Goal: Browse casually

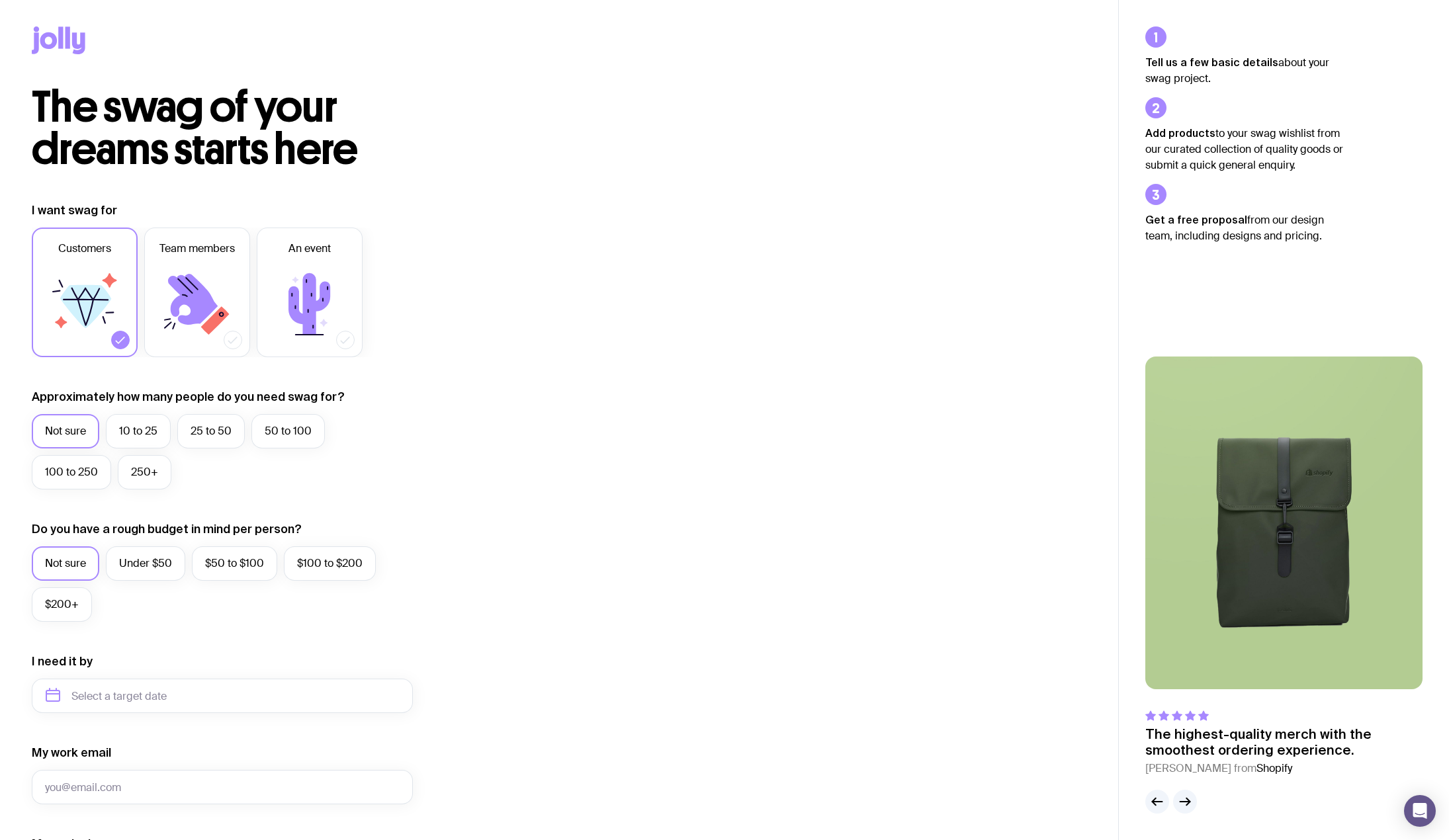
click at [1291, 514] on img at bounding box center [1283, 523] width 277 height 332
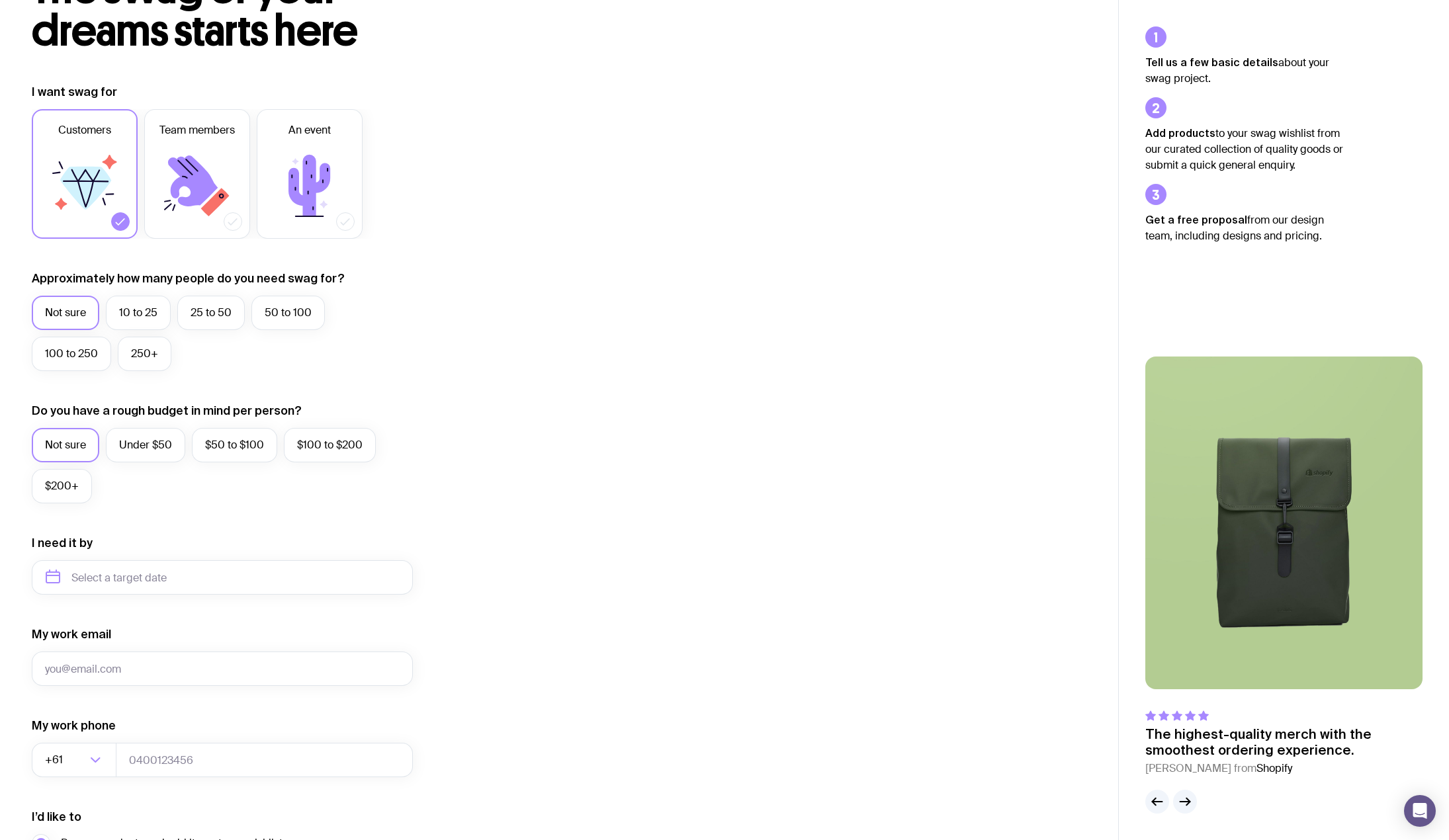
scroll to position [265, 0]
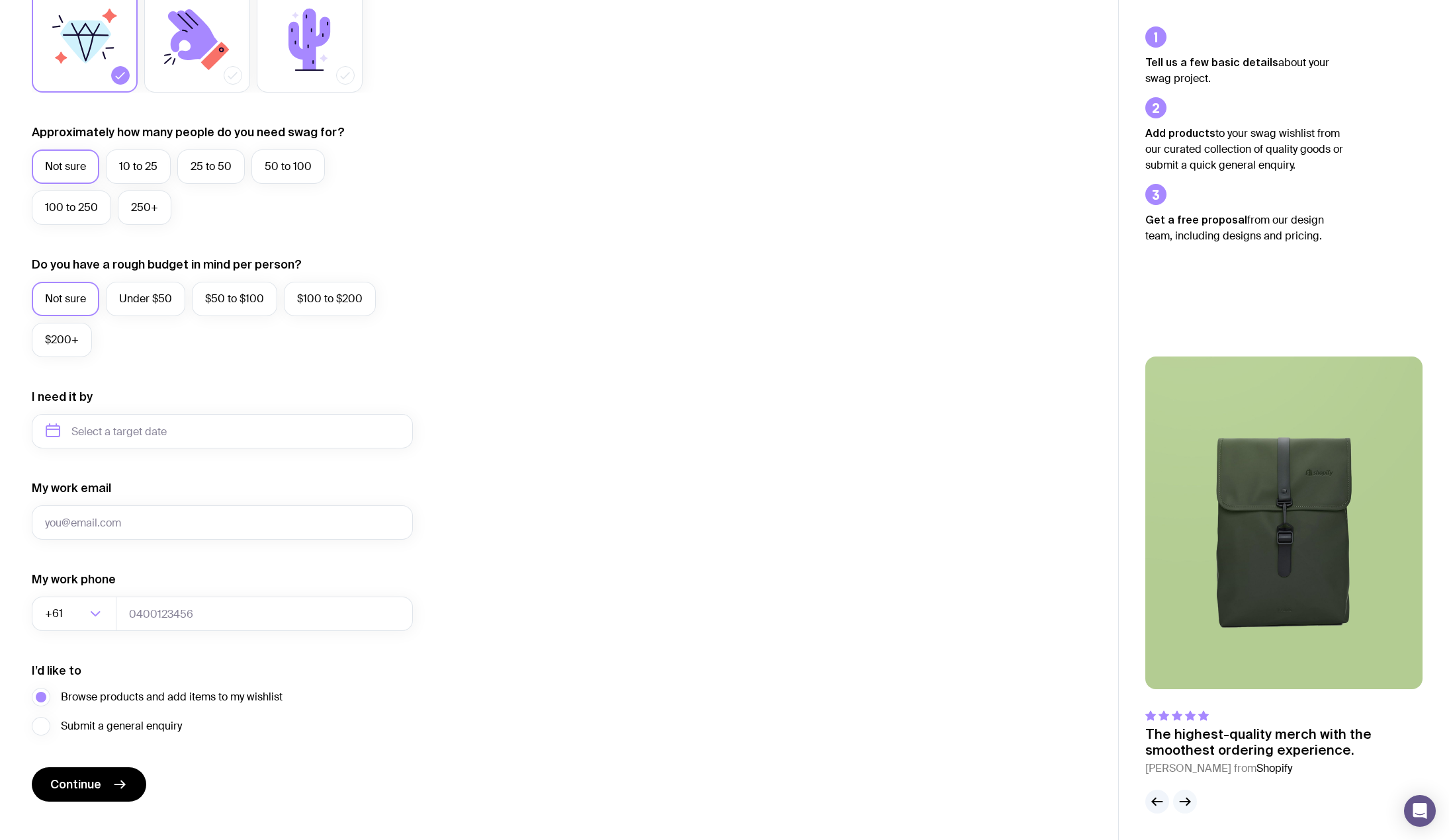
click at [1190, 798] on icon "button" at bounding box center [1184, 801] width 16 height 16
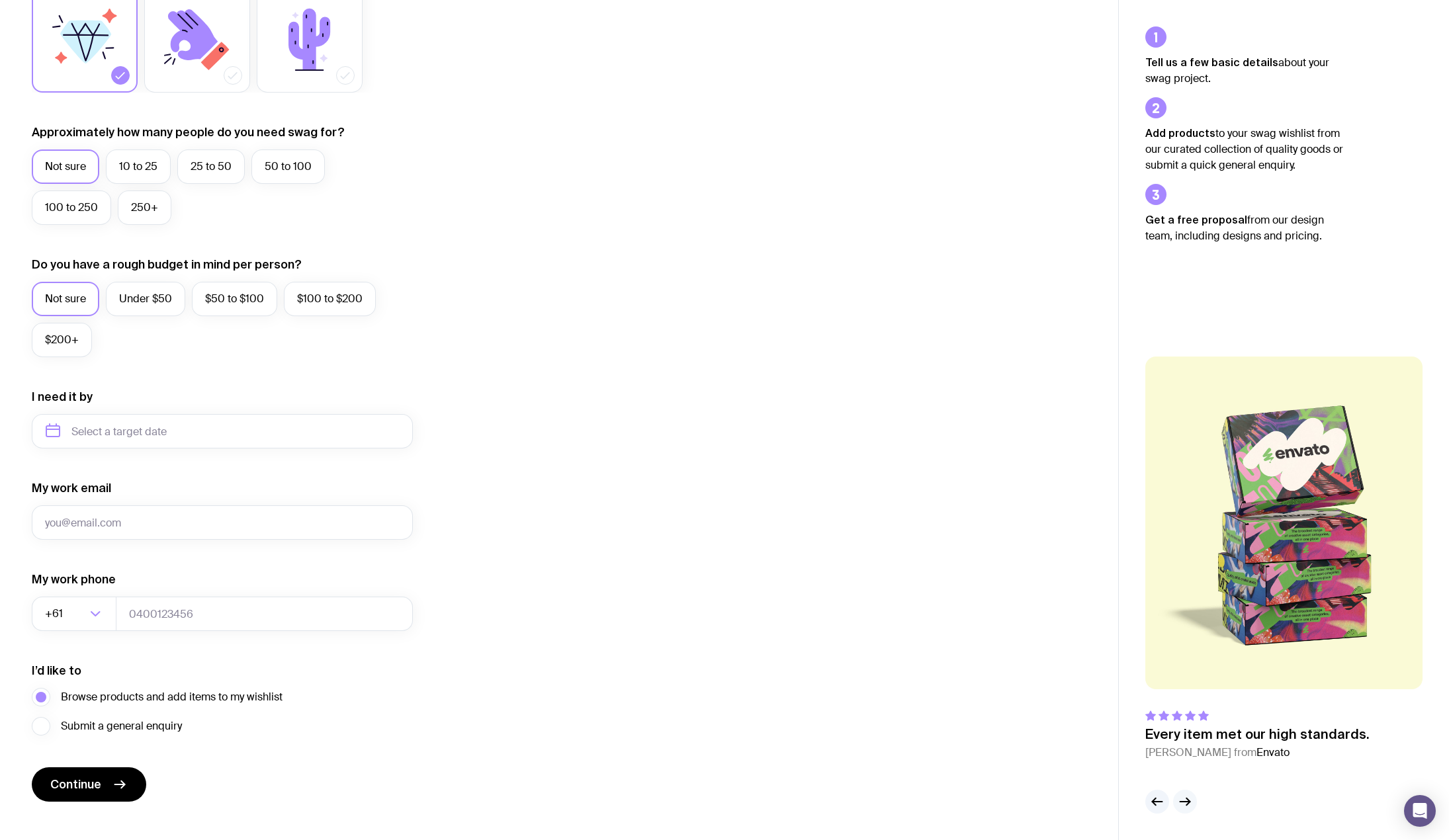
click at [1190, 798] on icon "button" at bounding box center [1184, 801] width 16 height 16
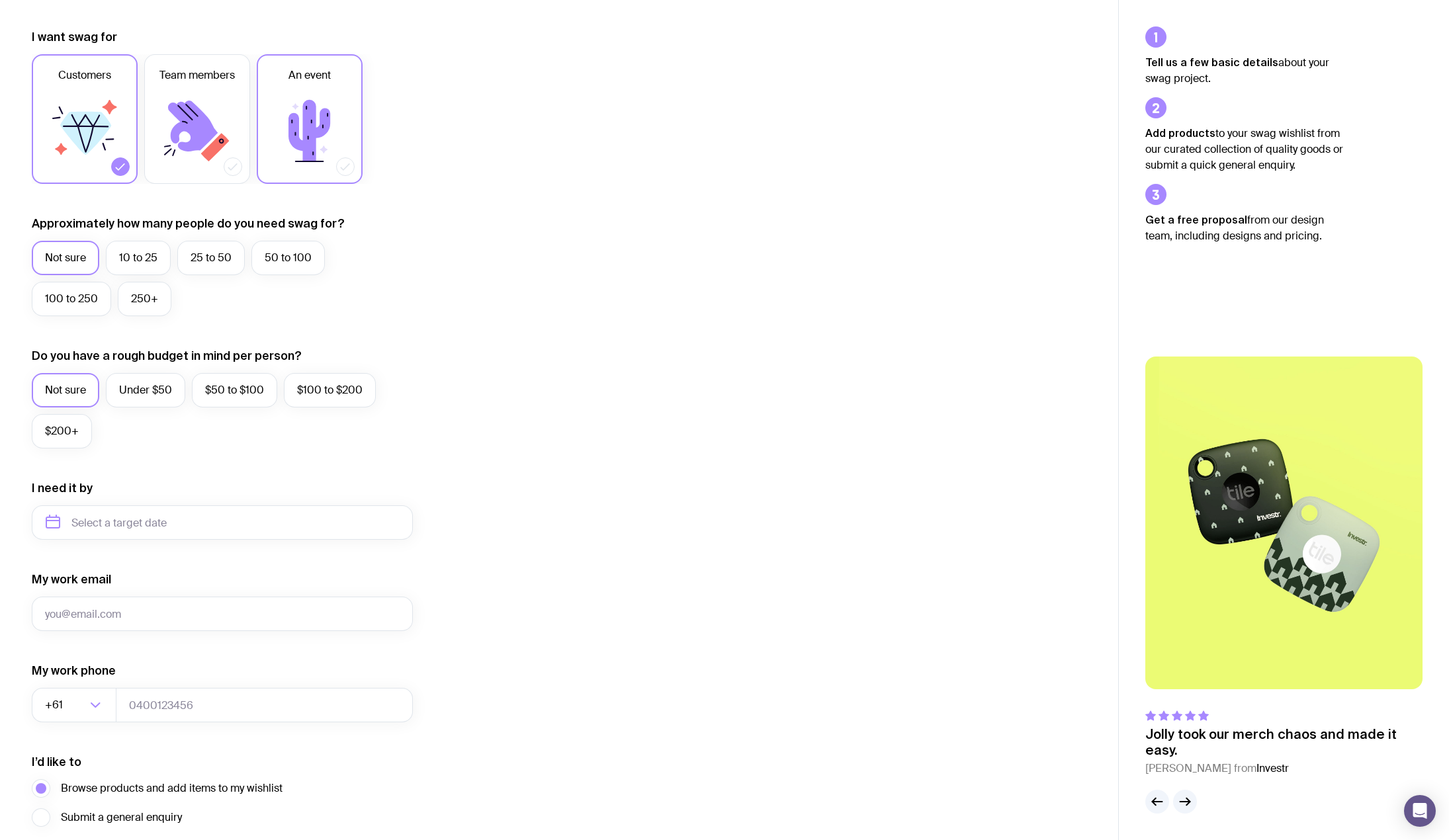
scroll to position [0, 0]
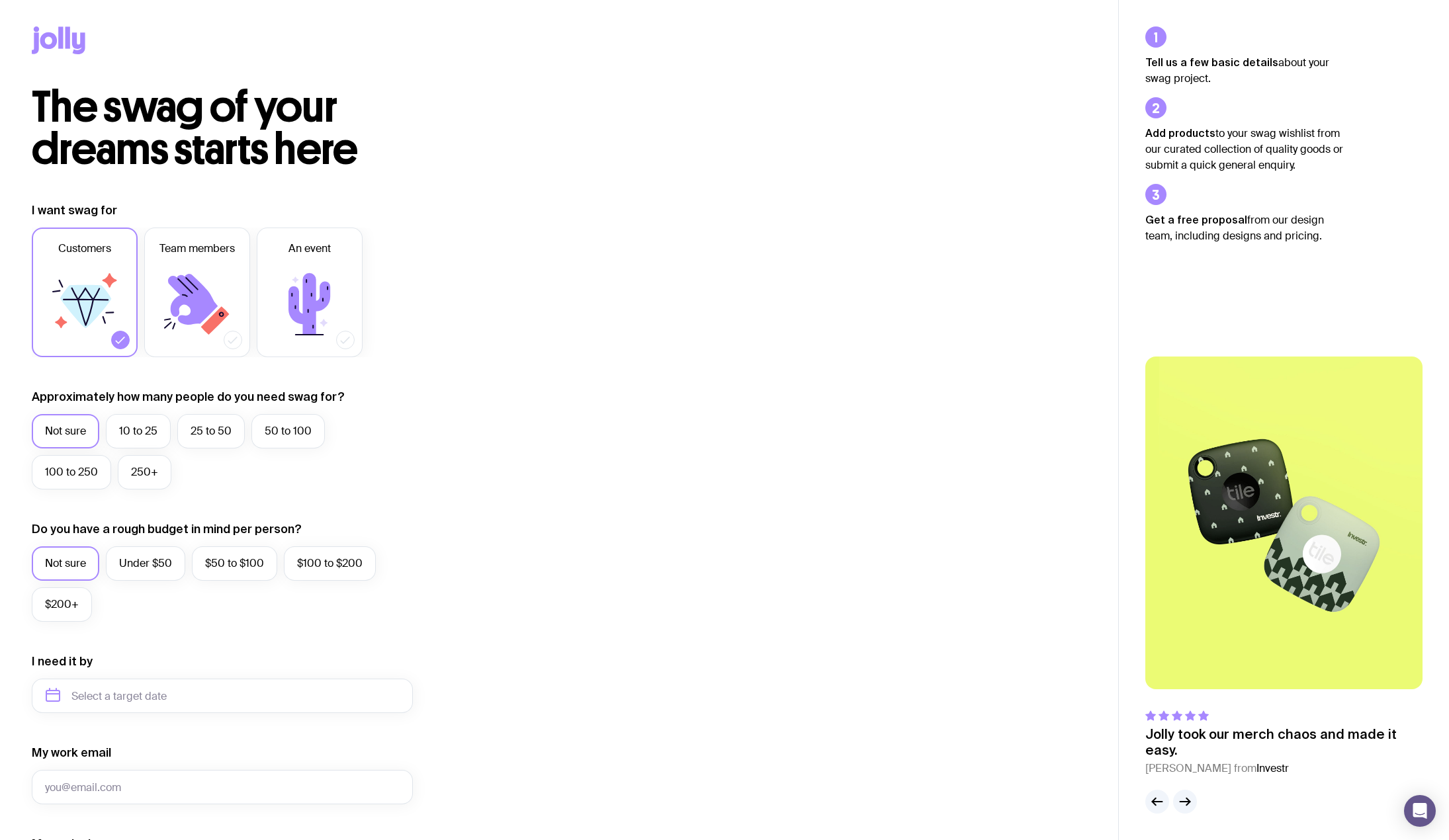
click at [64, 28] on icon at bounding box center [58, 40] width 54 height 28
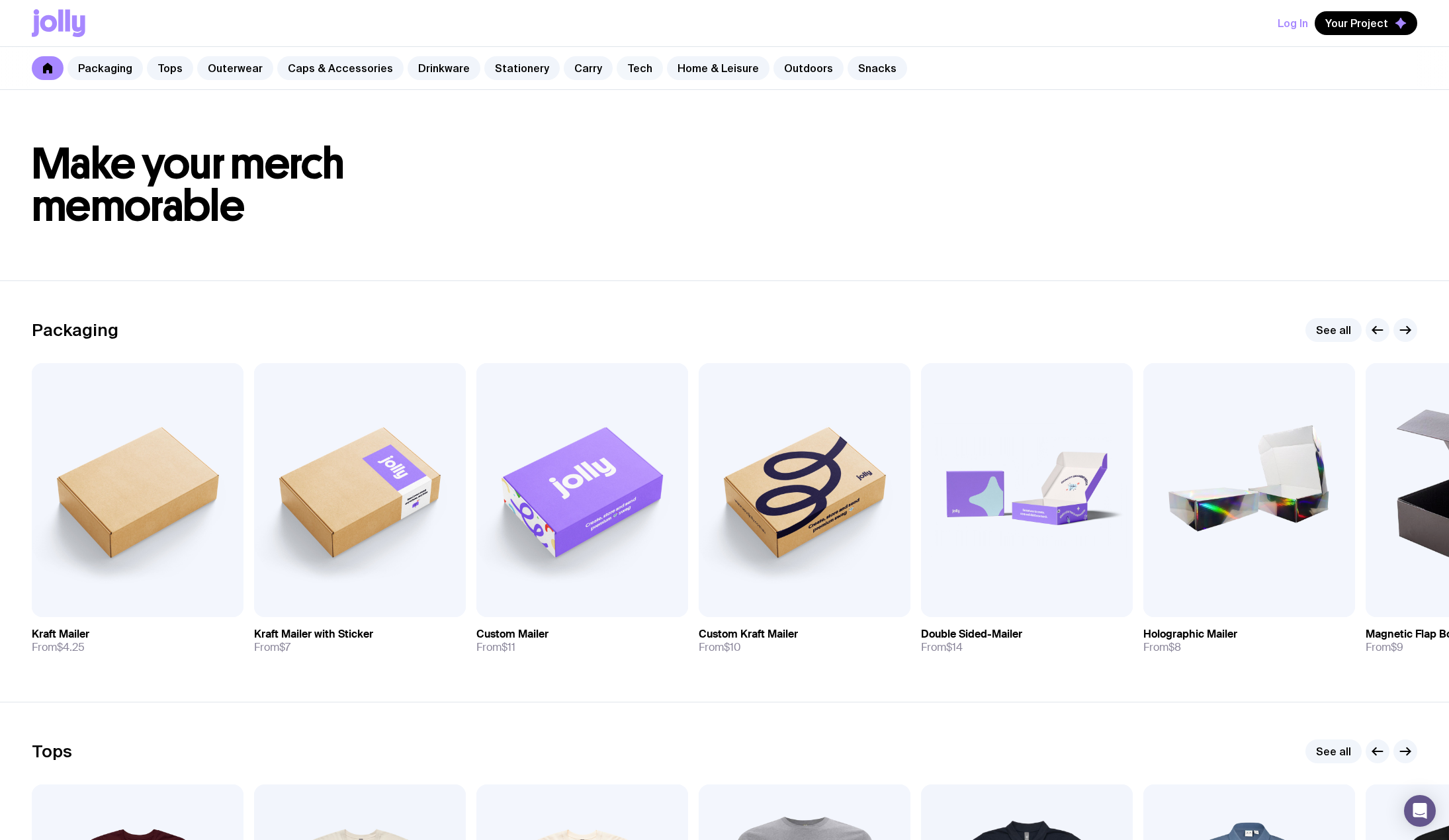
click at [627, 75] on link "Tech" at bounding box center [639, 68] width 46 height 23
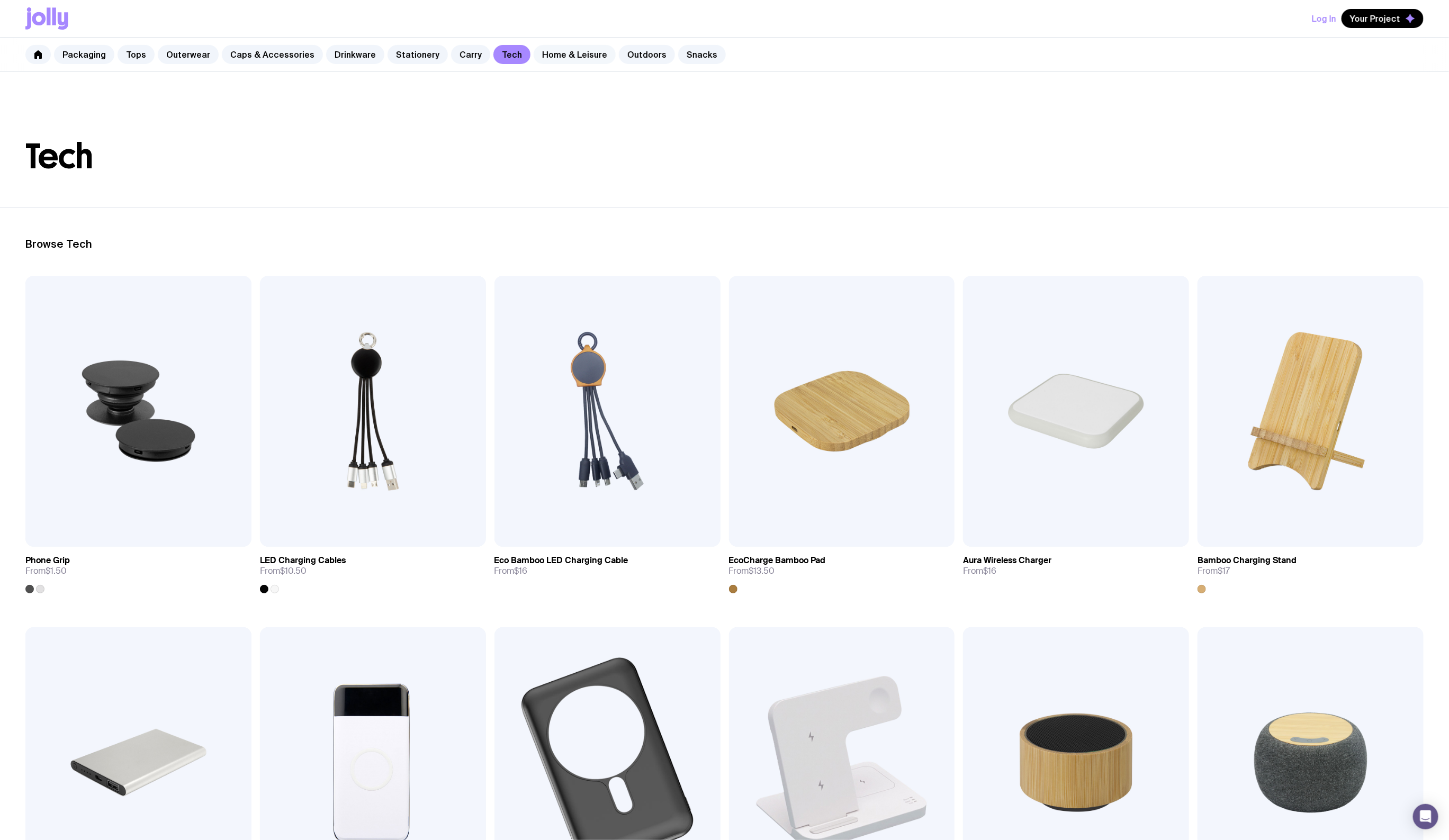
click at [577, 57] on link "Home & Leisure" at bounding box center [574, 54] width 82 height 19
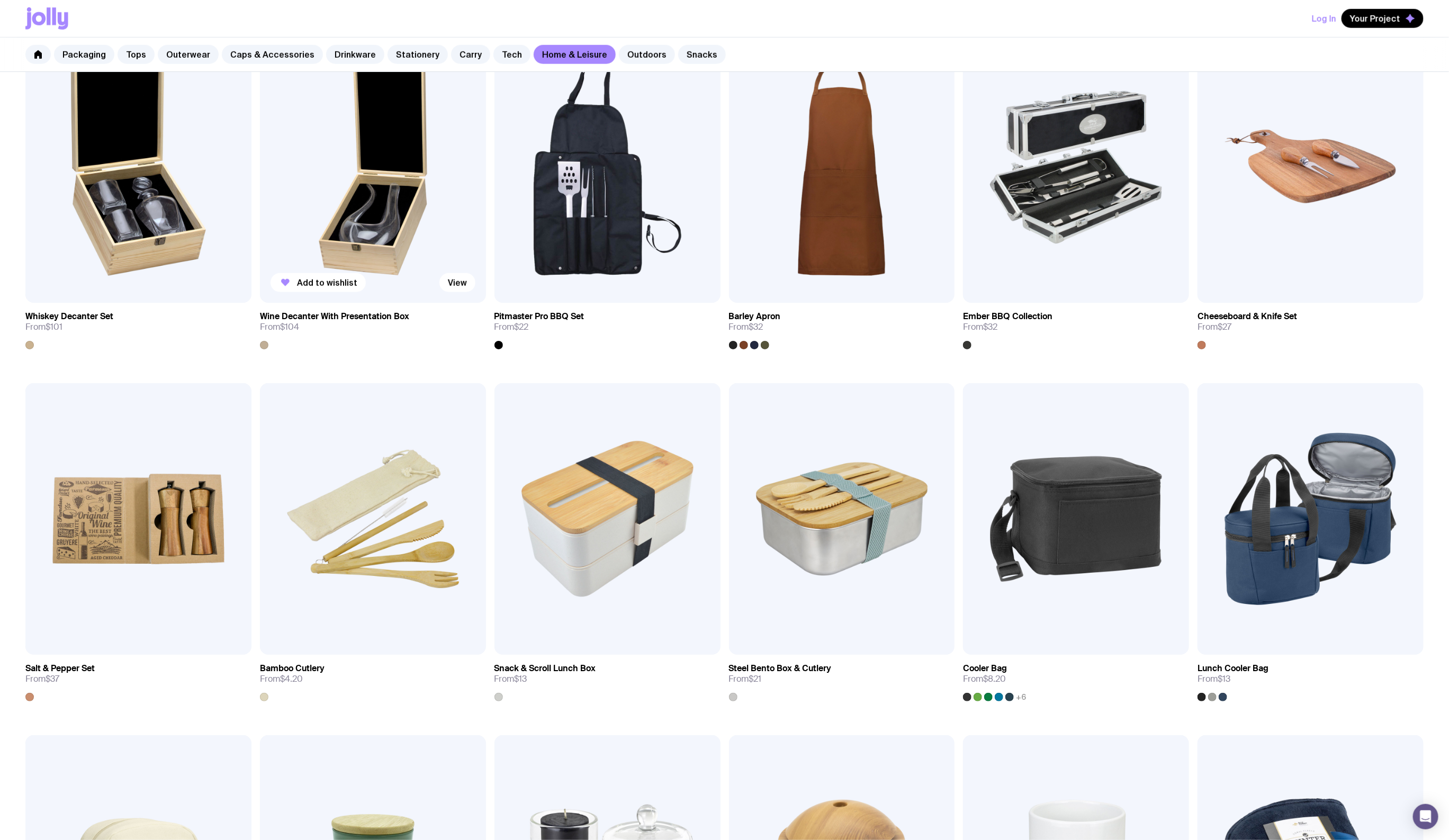
scroll to position [661, 0]
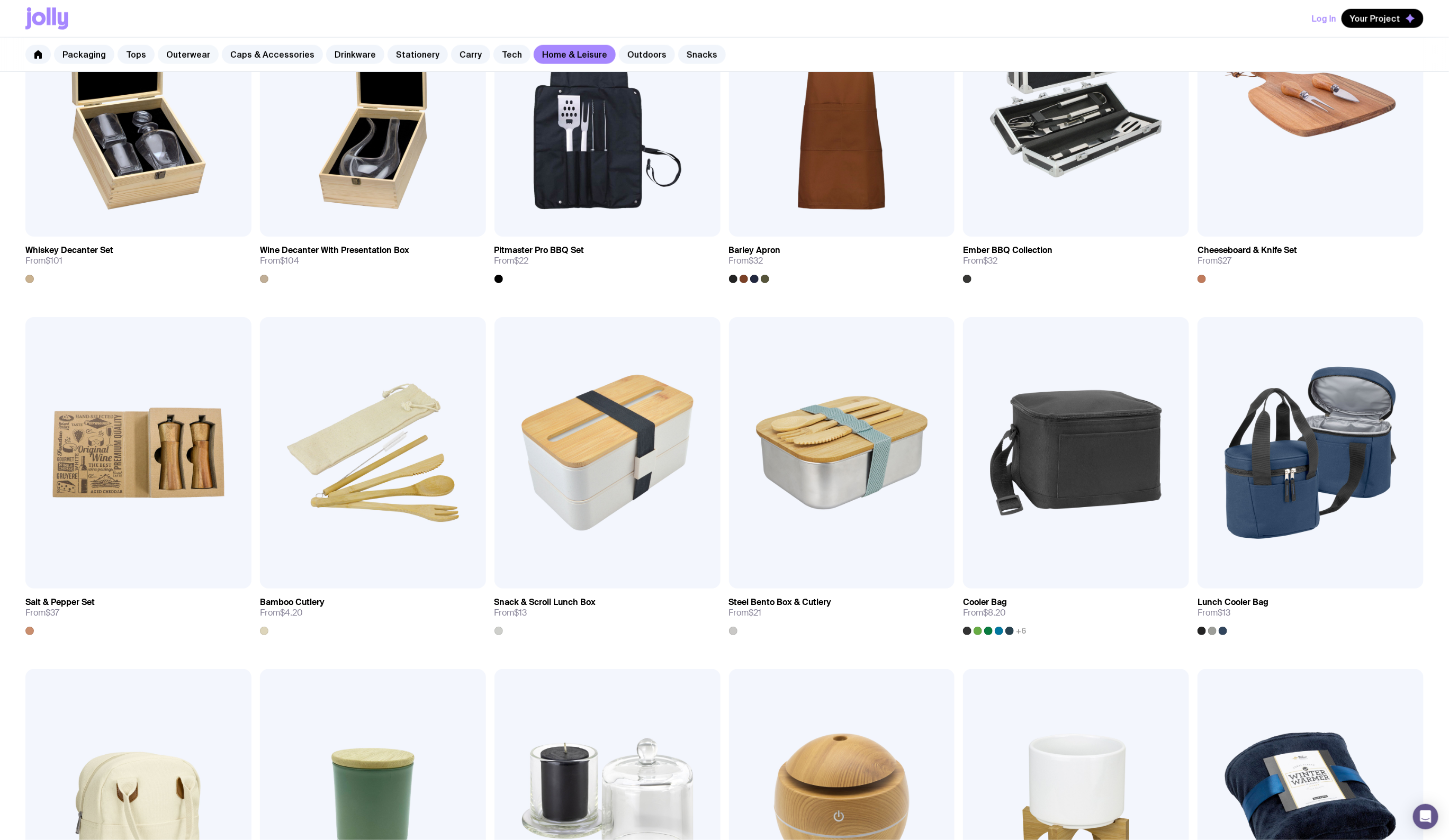
click at [164, 56] on link "Outerwear" at bounding box center [188, 54] width 61 height 19
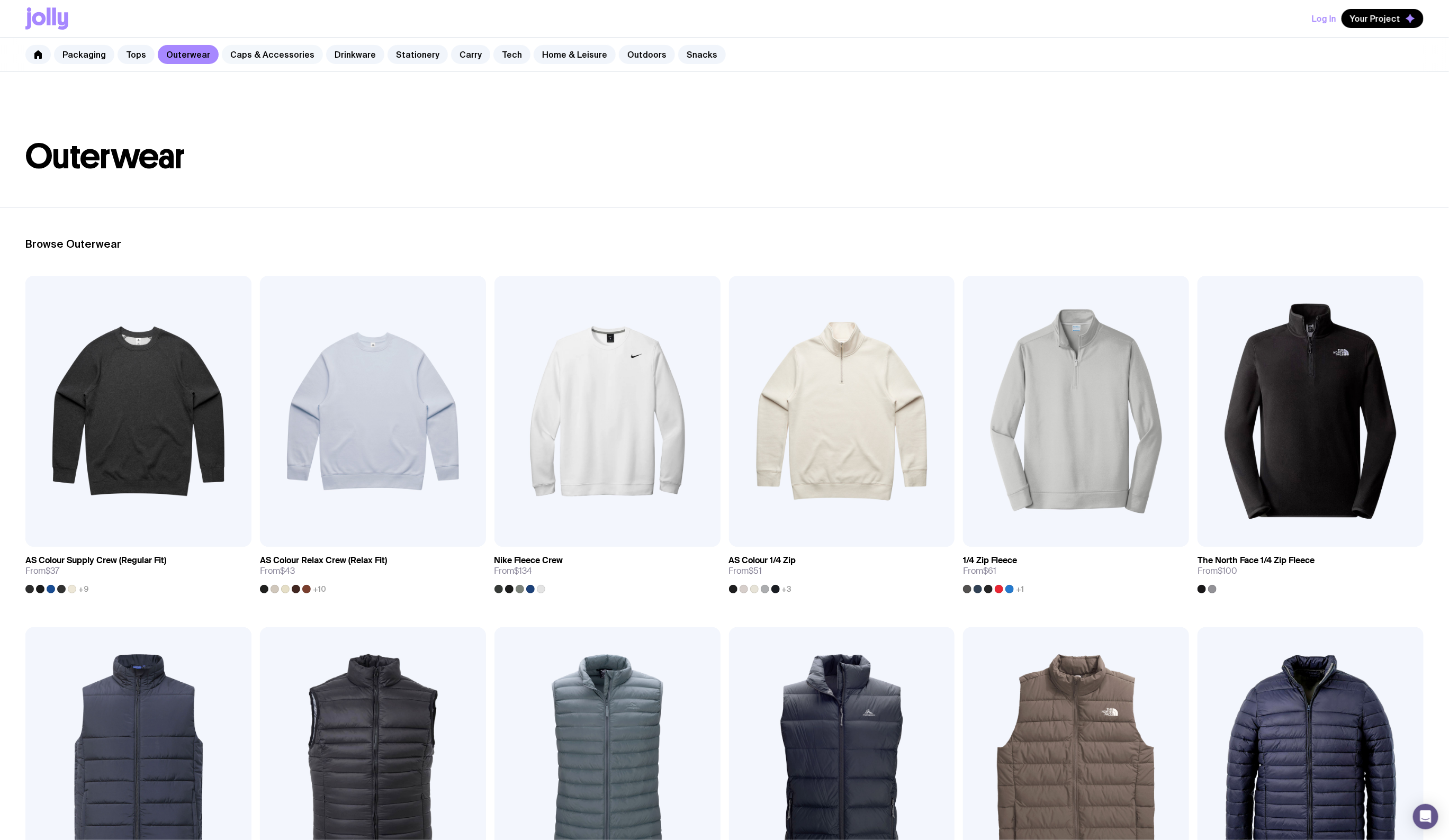
click at [280, 57] on link "Caps & Accessories" at bounding box center [272, 54] width 101 height 19
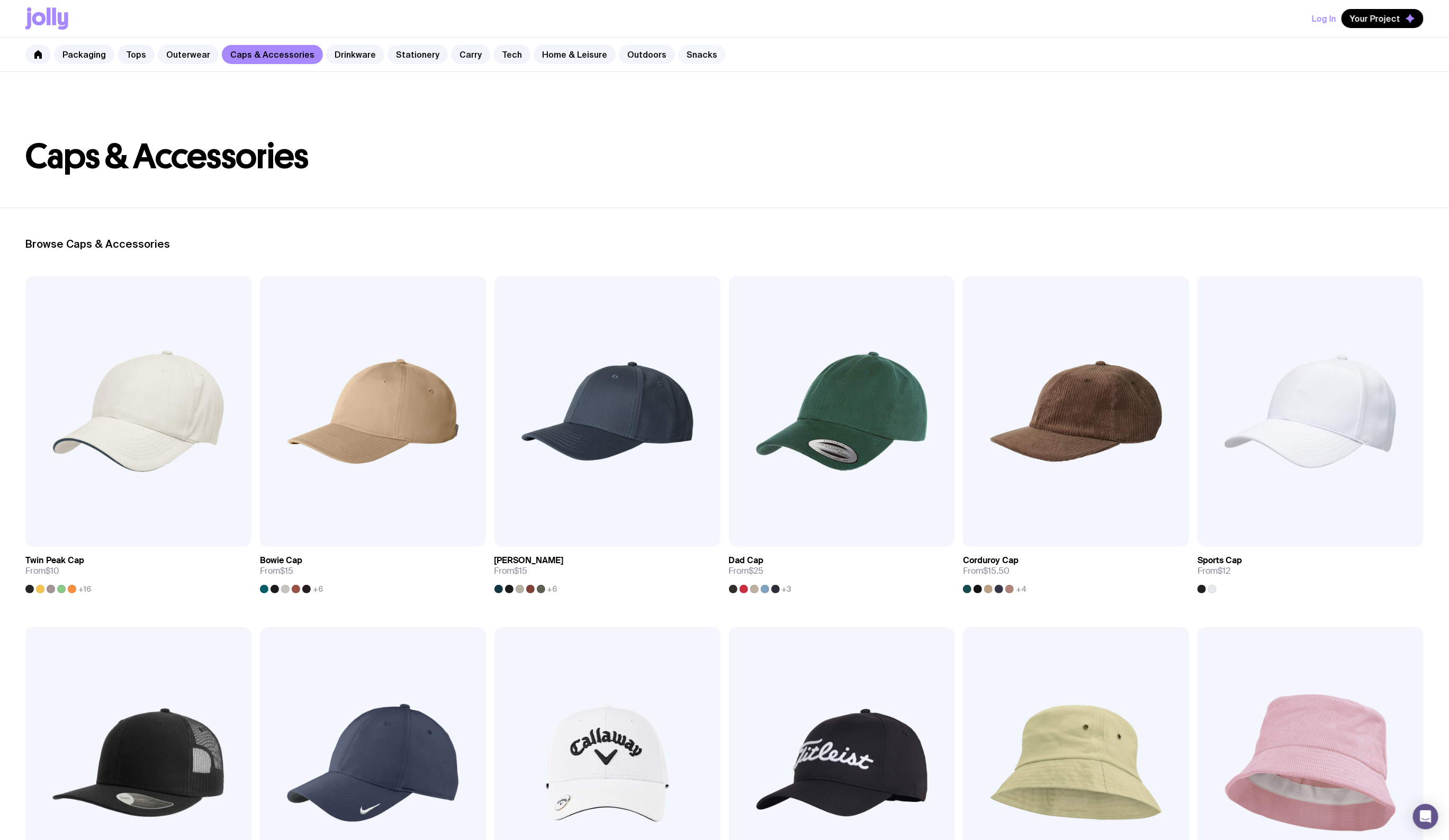
click at [690, 54] on link "Snacks" at bounding box center [701, 54] width 47 height 19
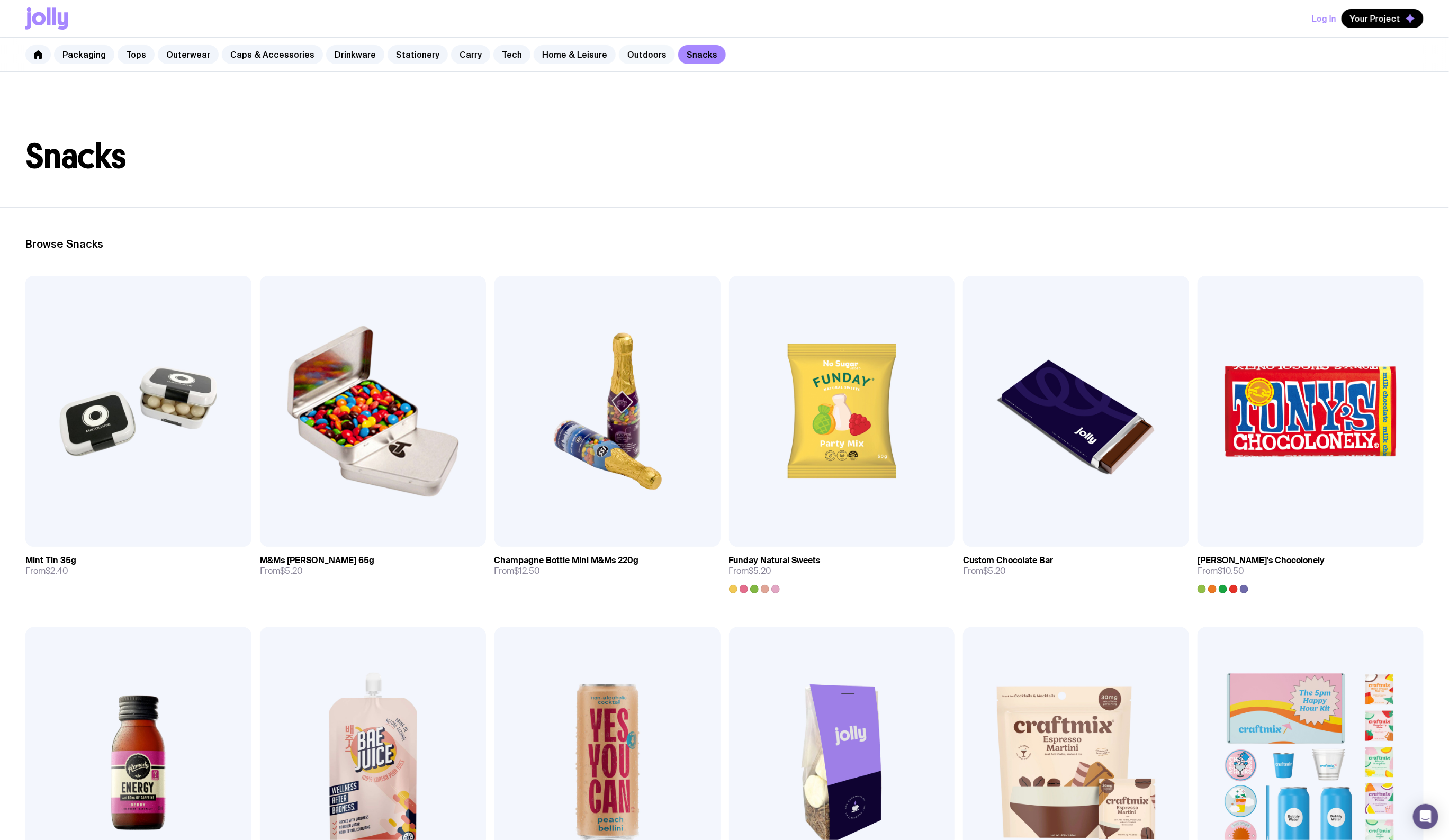
click at [619, 56] on link "Outdoors" at bounding box center [646, 54] width 56 height 19
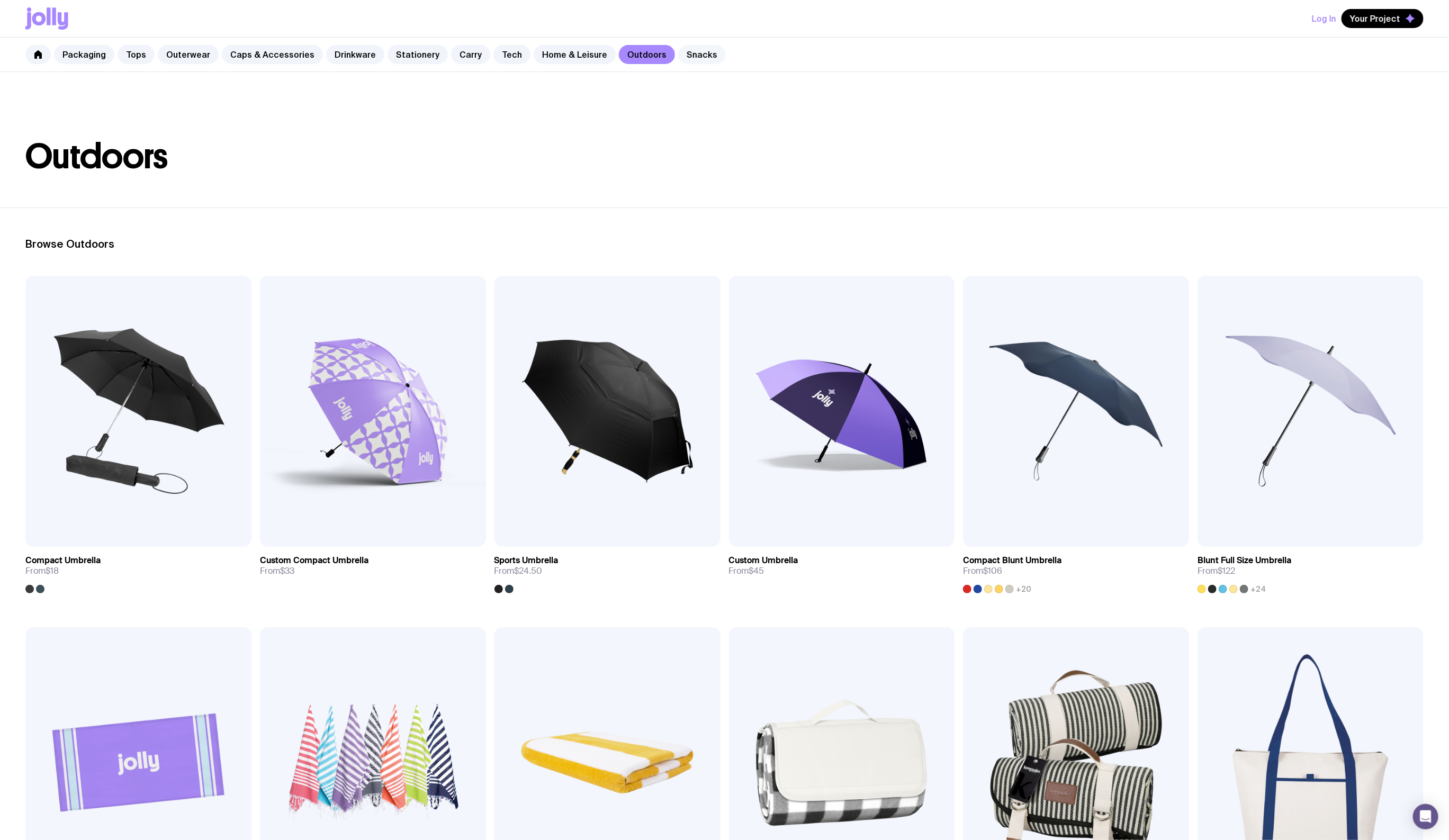
click at [678, 56] on link "Snacks" at bounding box center [701, 54] width 47 height 19
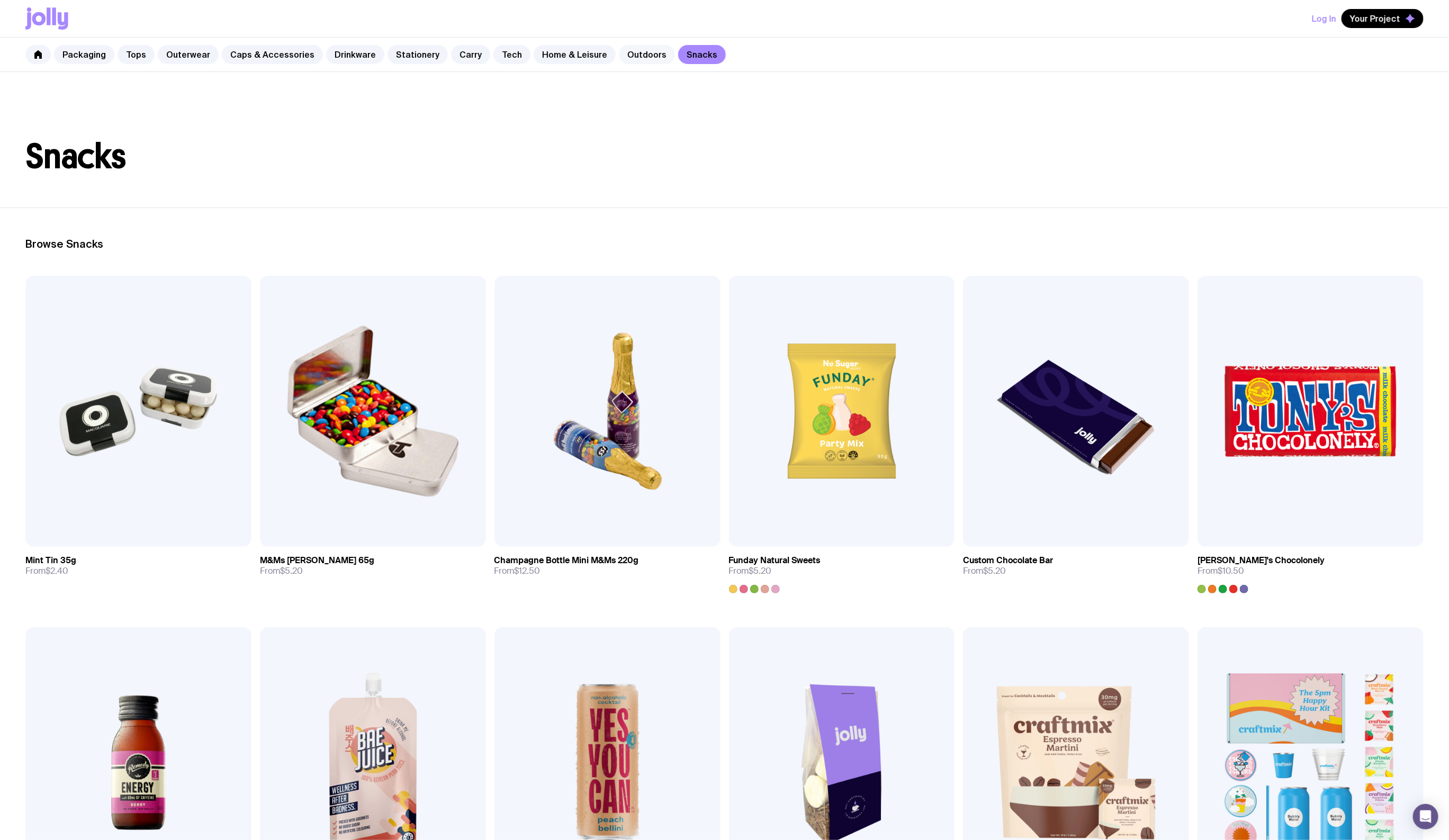
click at [640, 56] on link "Outdoors" at bounding box center [646, 54] width 56 height 19
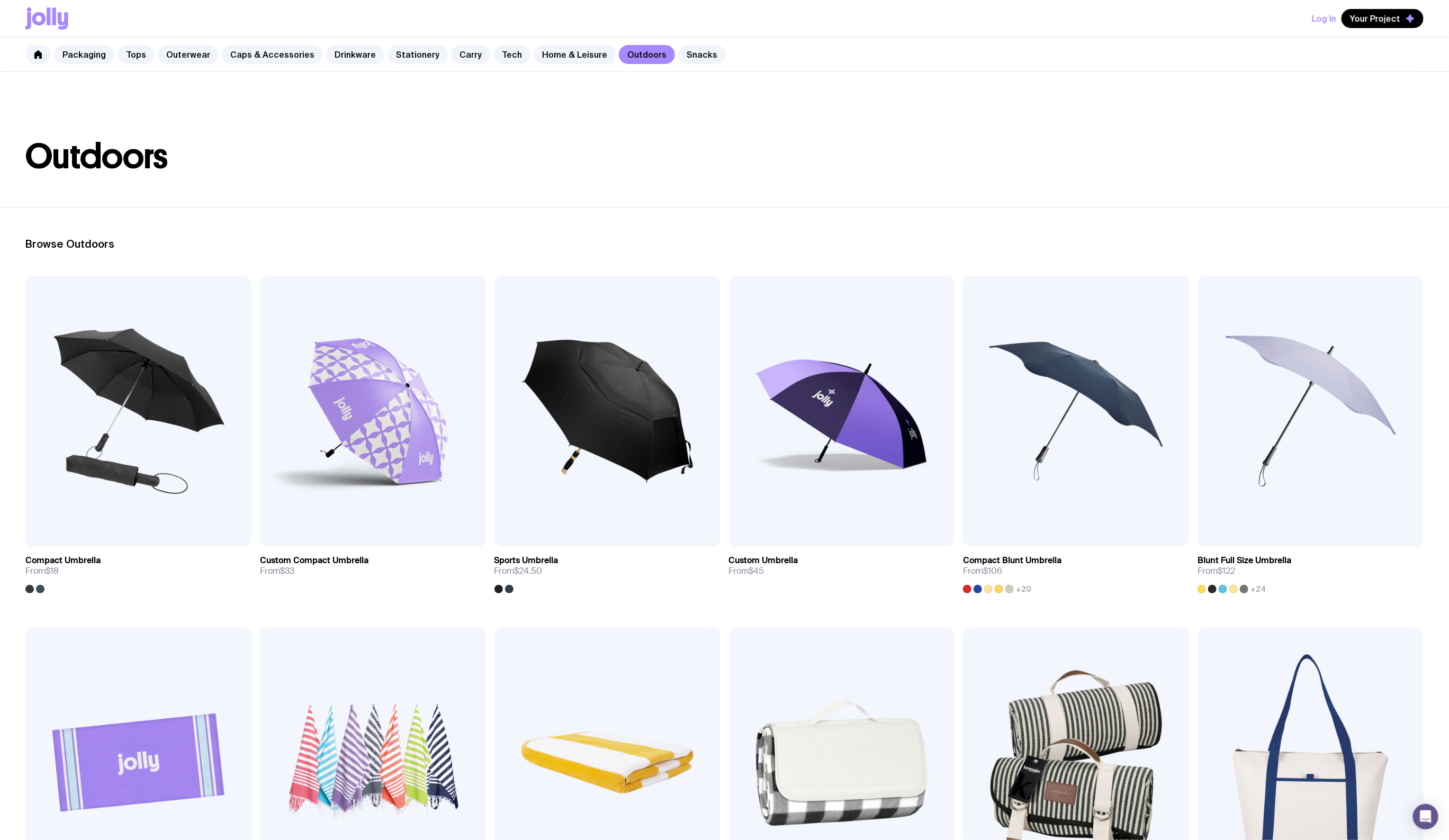
click at [621, 201] on header "Outdoors" at bounding box center [724, 140] width 1449 height 135
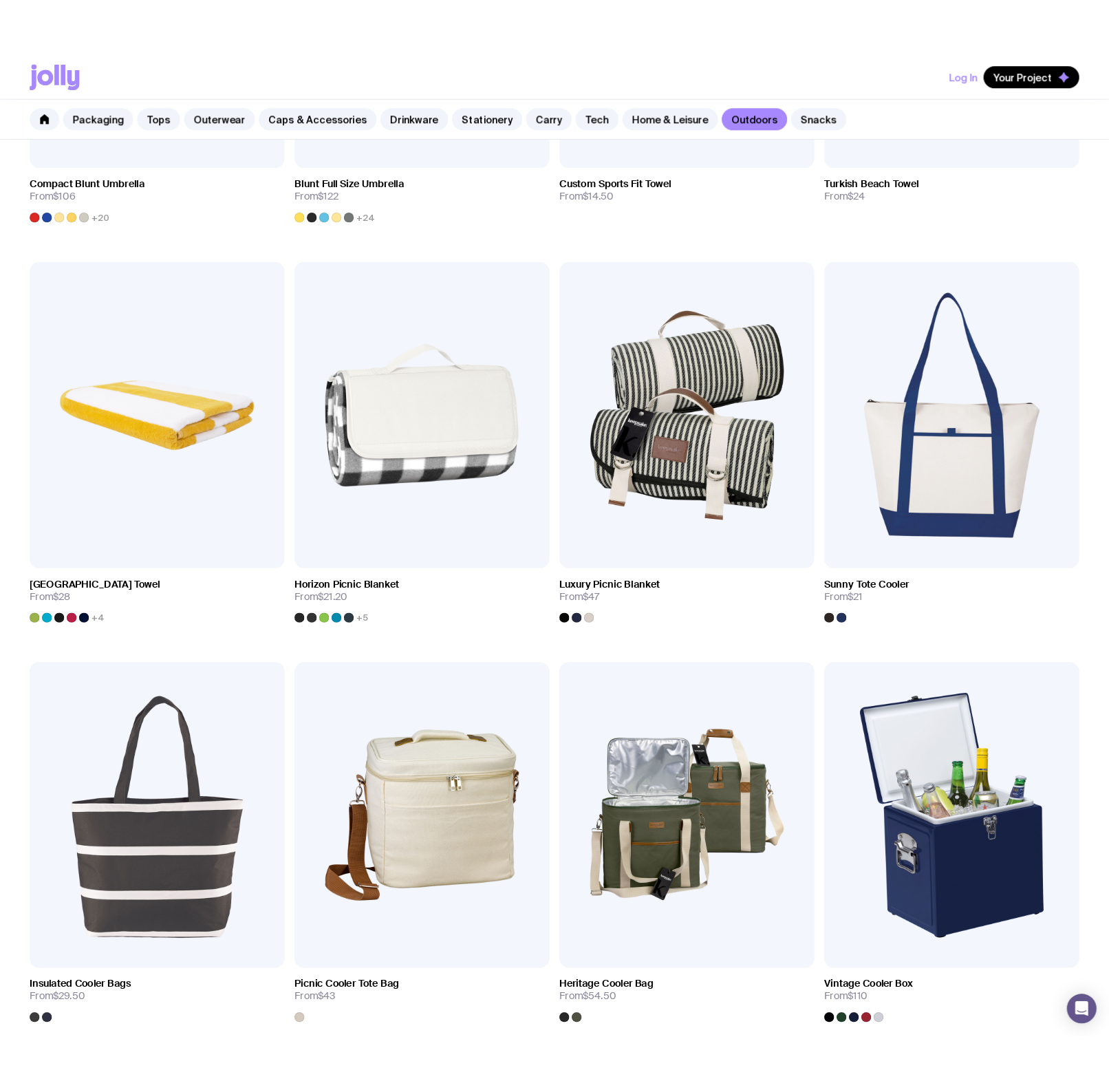
scroll to position [982, 0]
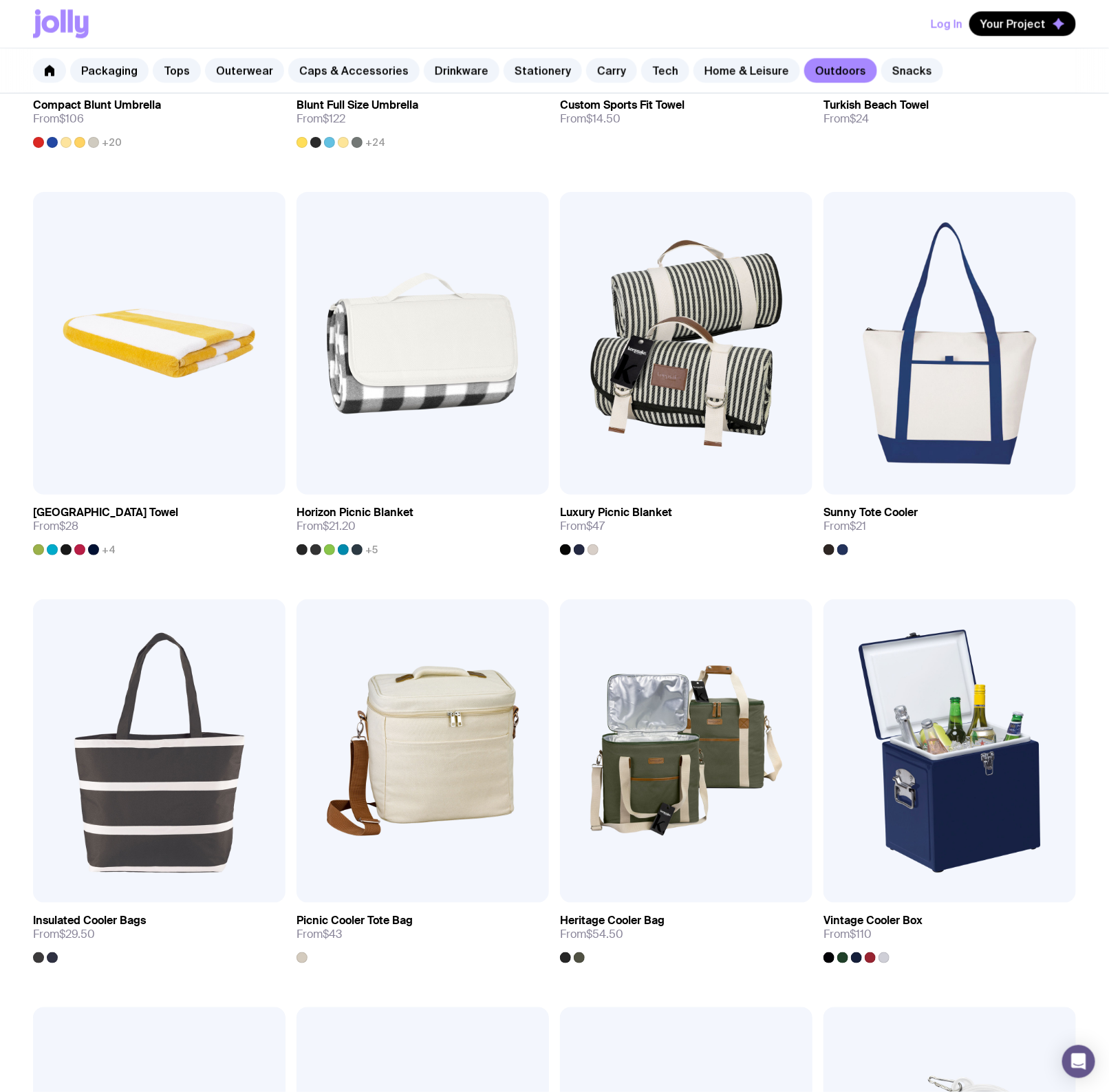
click at [793, 31] on div "Log In Your Project" at bounding box center [555, 23] width 1044 height 48
